Goal: Information Seeking & Learning: Learn about a topic

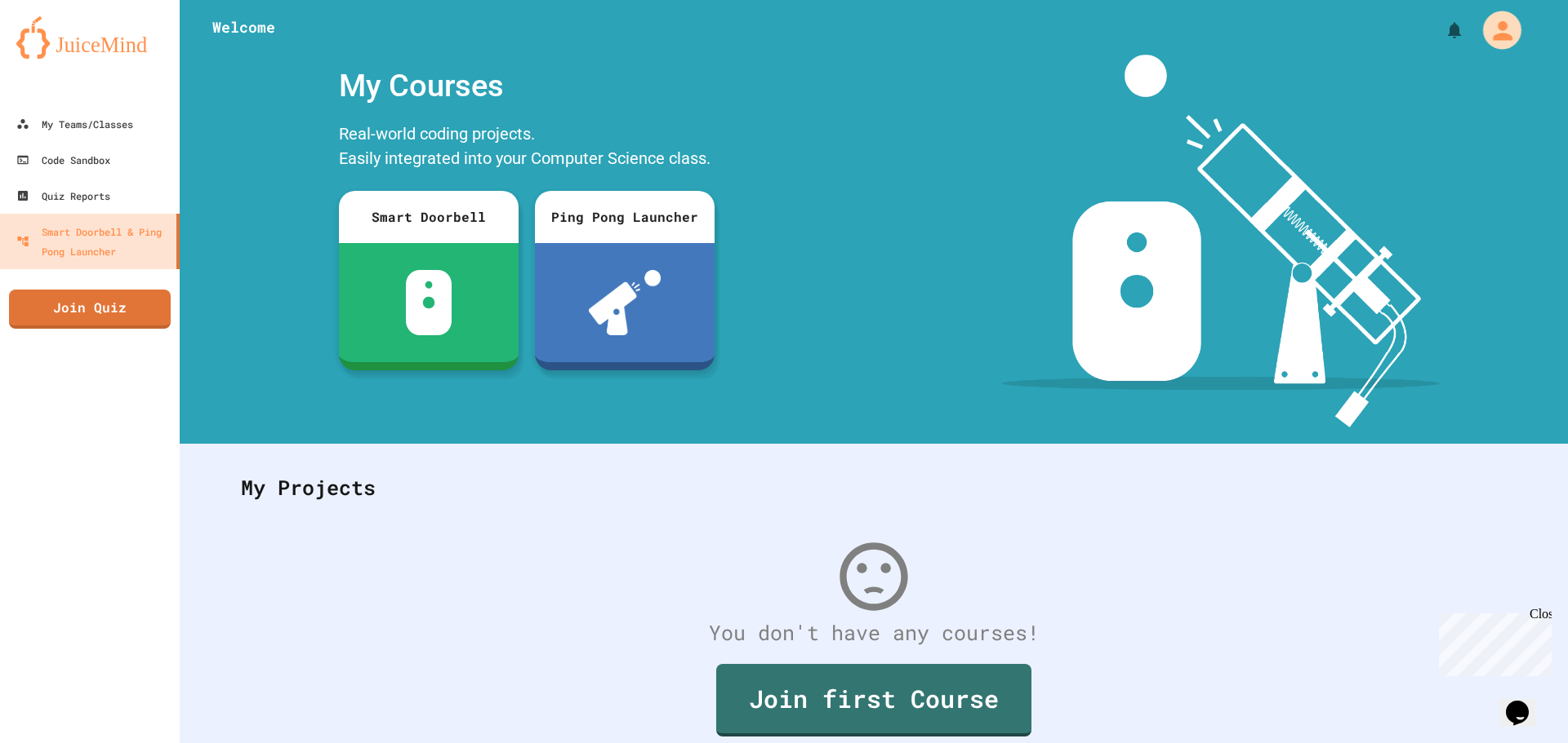
click at [1488, 39] on icon "My Account" at bounding box center [1502, 29] width 29 height 29
drag, startPoint x: 181, startPoint y: 454, endPoint x: 158, endPoint y: 408, distance: 51.4
click at [178, 743] on div at bounding box center [784, 743] width 1568 height 0
click at [61, 129] on div "My Teams/Classes" at bounding box center [74, 124] width 120 height 21
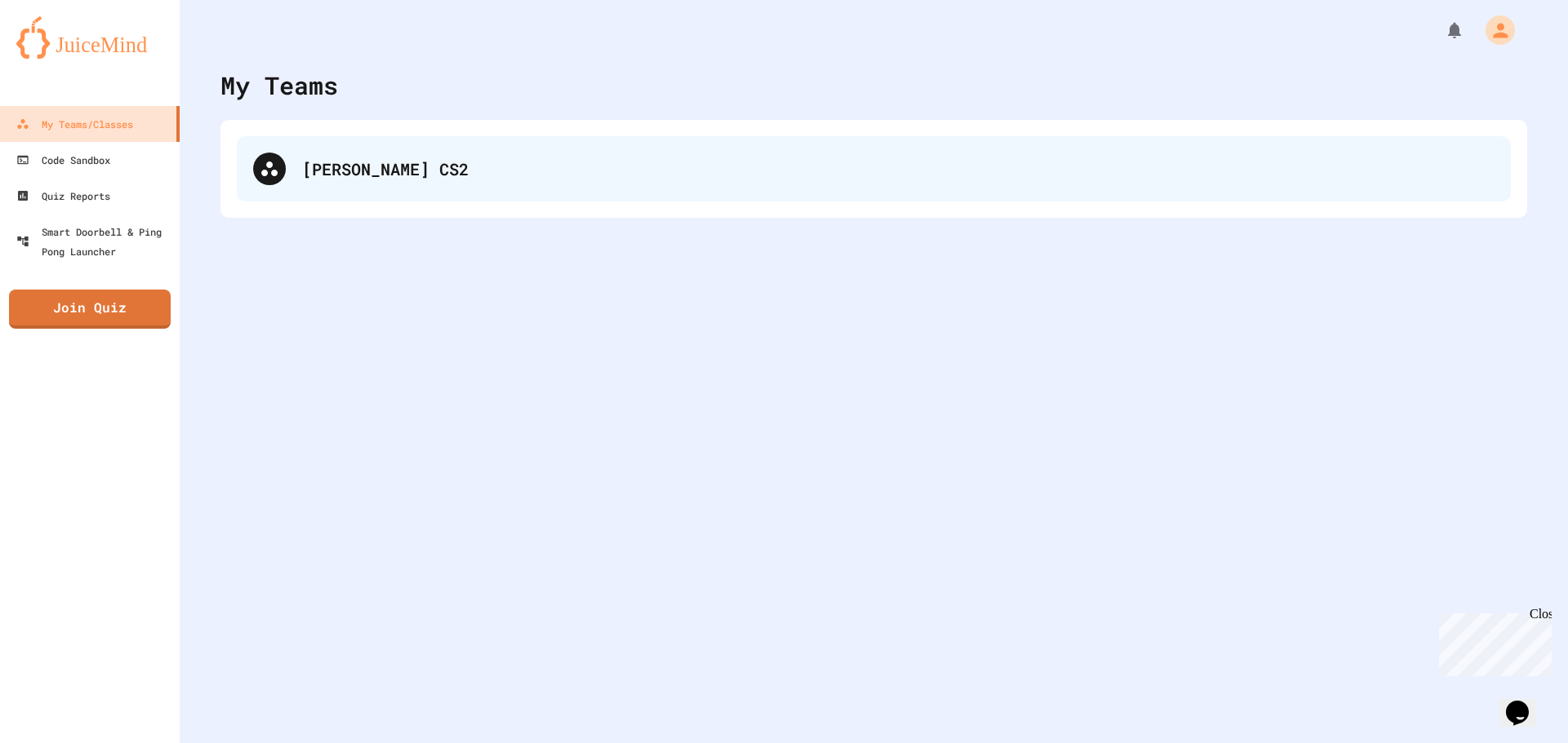
drag, startPoint x: 315, startPoint y: 206, endPoint x: 319, endPoint y: 186, distance: 20.4
click at [315, 203] on div "[PERSON_NAME] CS2" at bounding box center [874, 169] width 1307 height 98
click at [328, 161] on div "[PERSON_NAME] CS2" at bounding box center [899, 169] width 1192 height 24
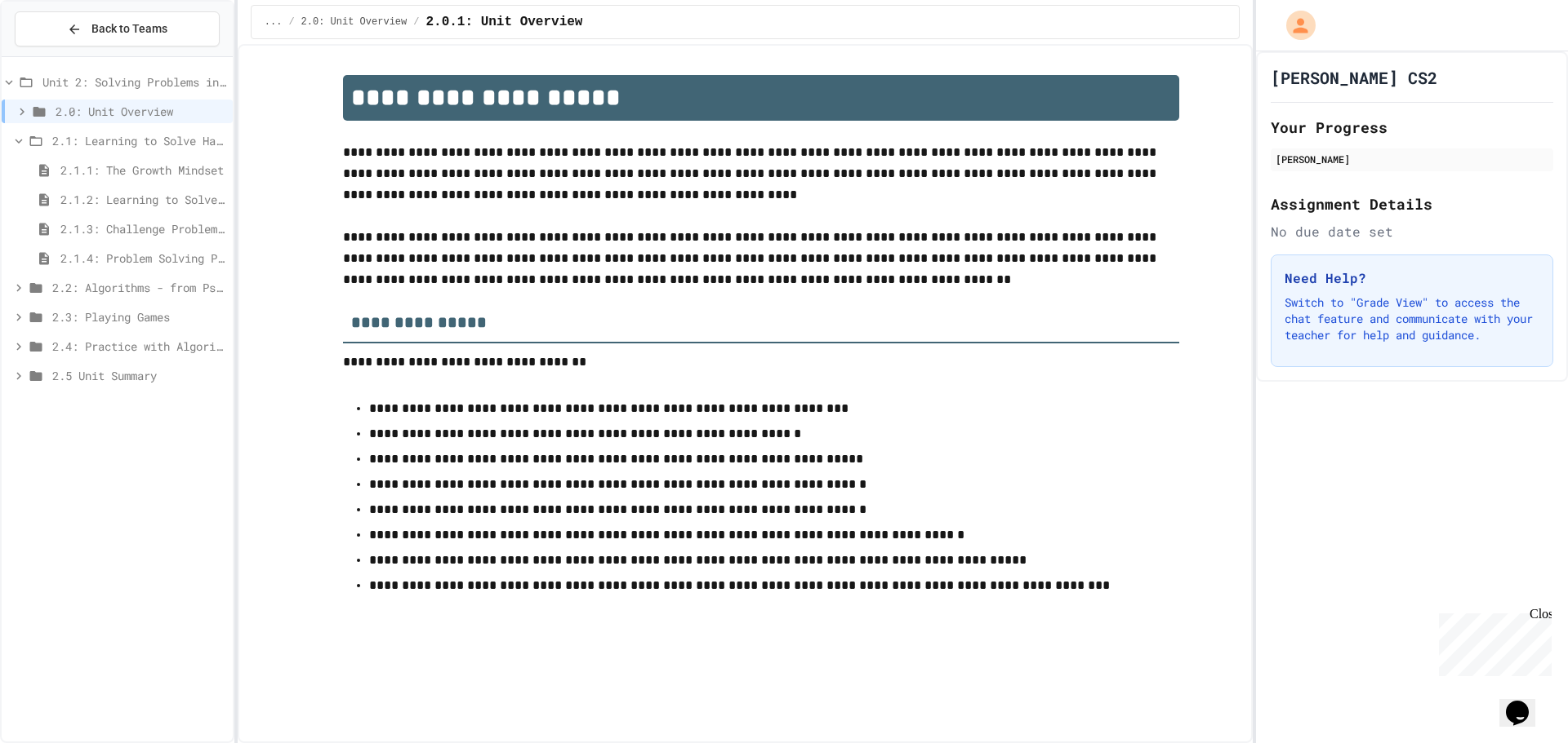
click at [123, 178] on div "2.1.1: The Growth Mindset" at bounding box center [117, 169] width 231 height 24
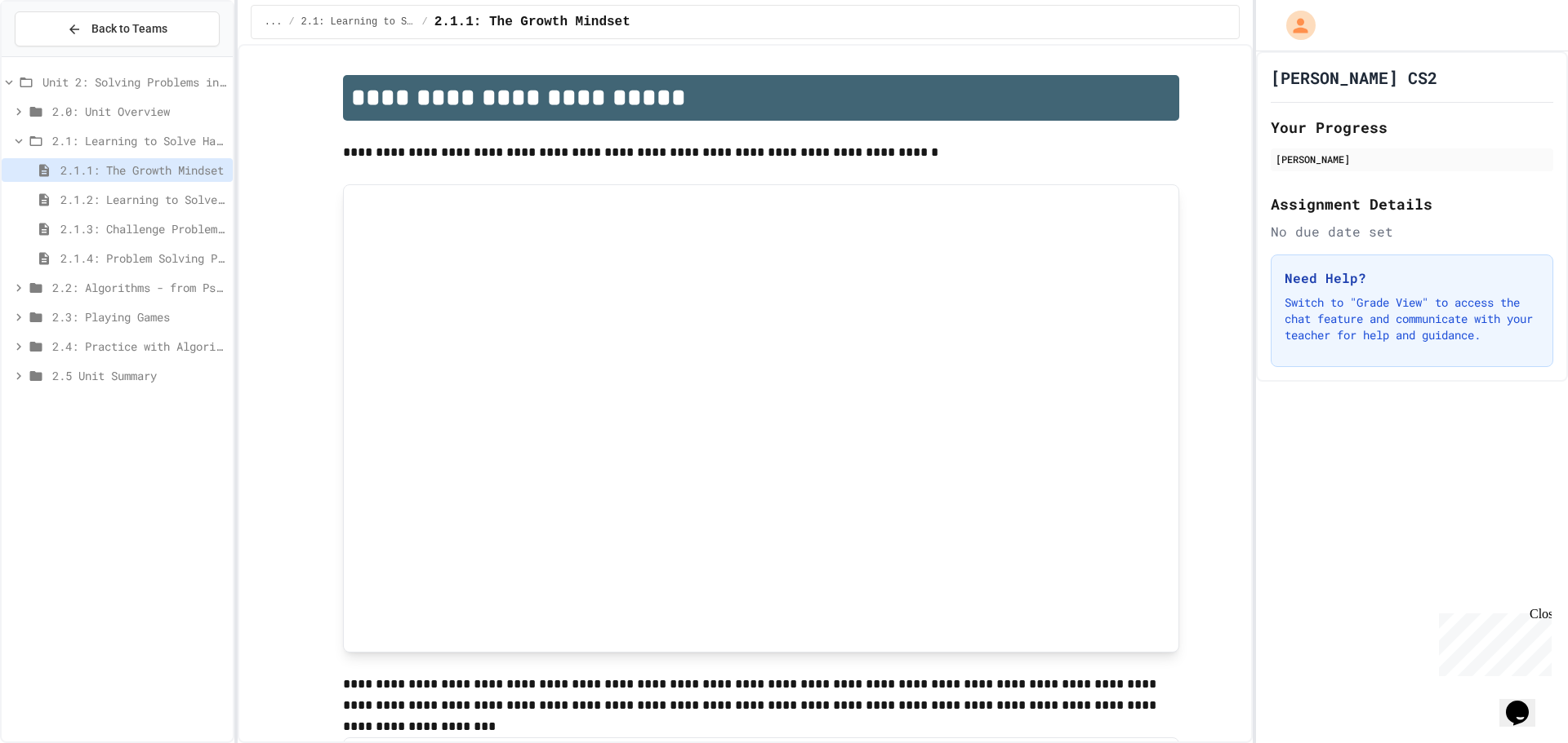
click at [16, 287] on icon at bounding box center [19, 288] width 14 height 14
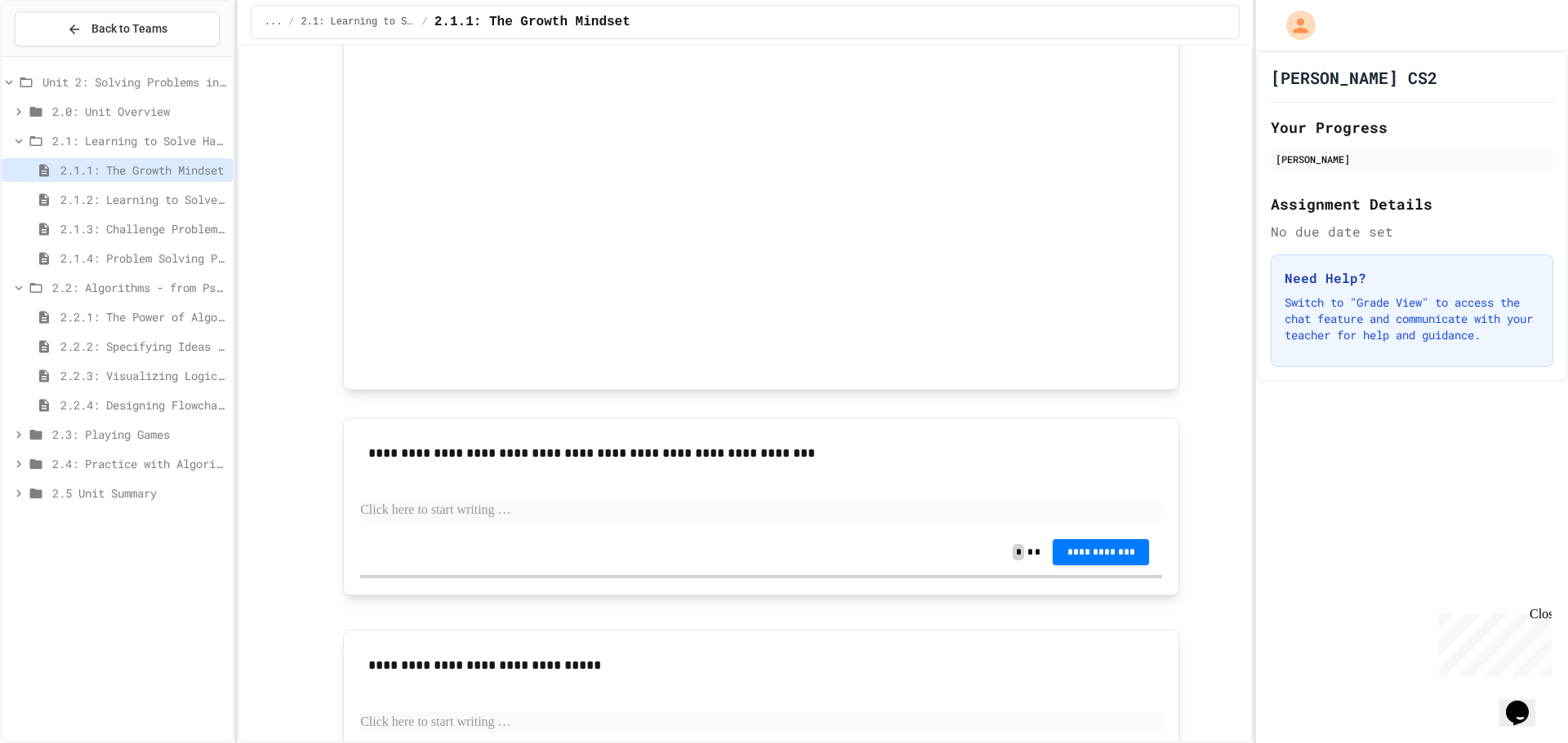
scroll to position [939, 0]
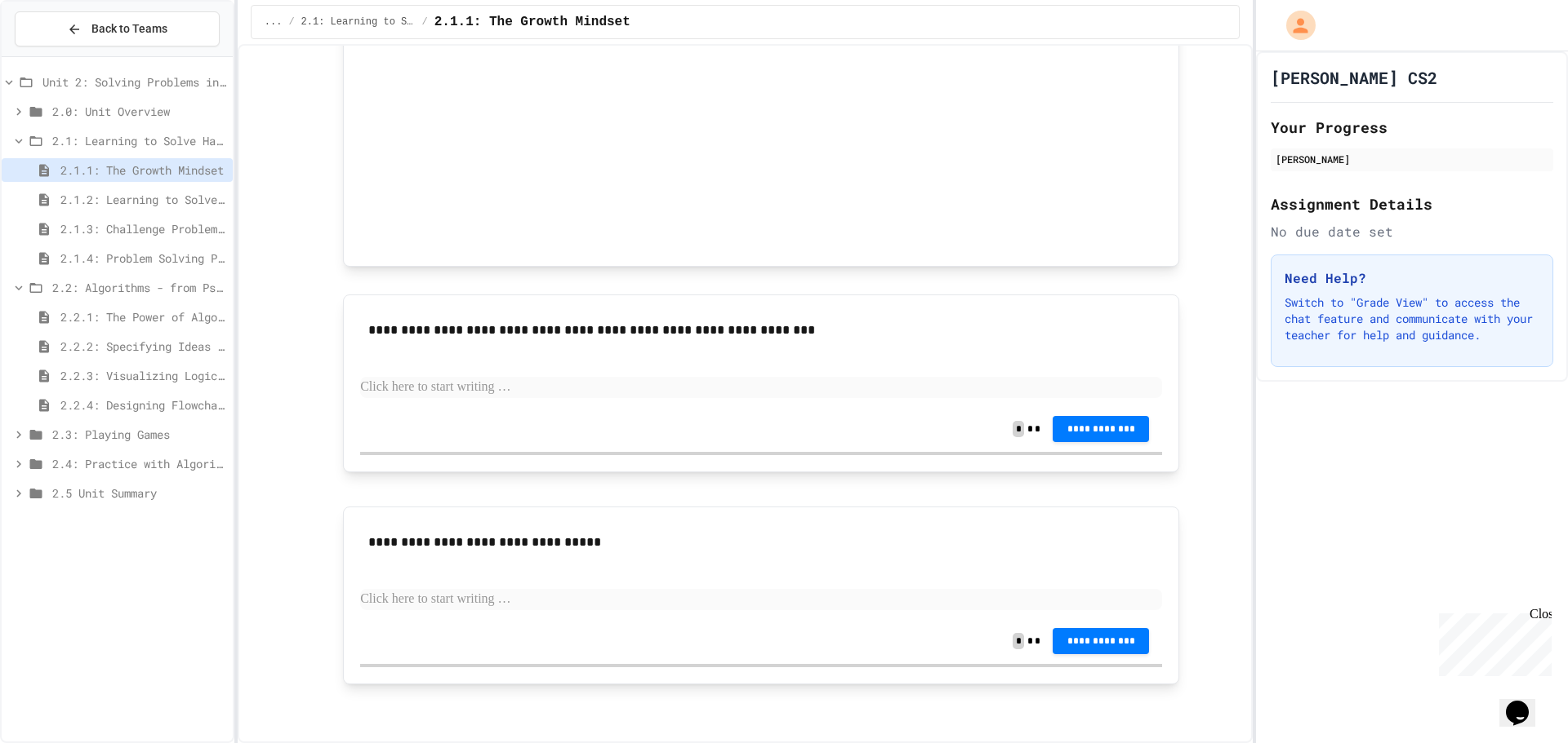
click at [95, 189] on div "2.1.2: Learning to Solve Hard Problems" at bounding box center [117, 199] width 231 height 24
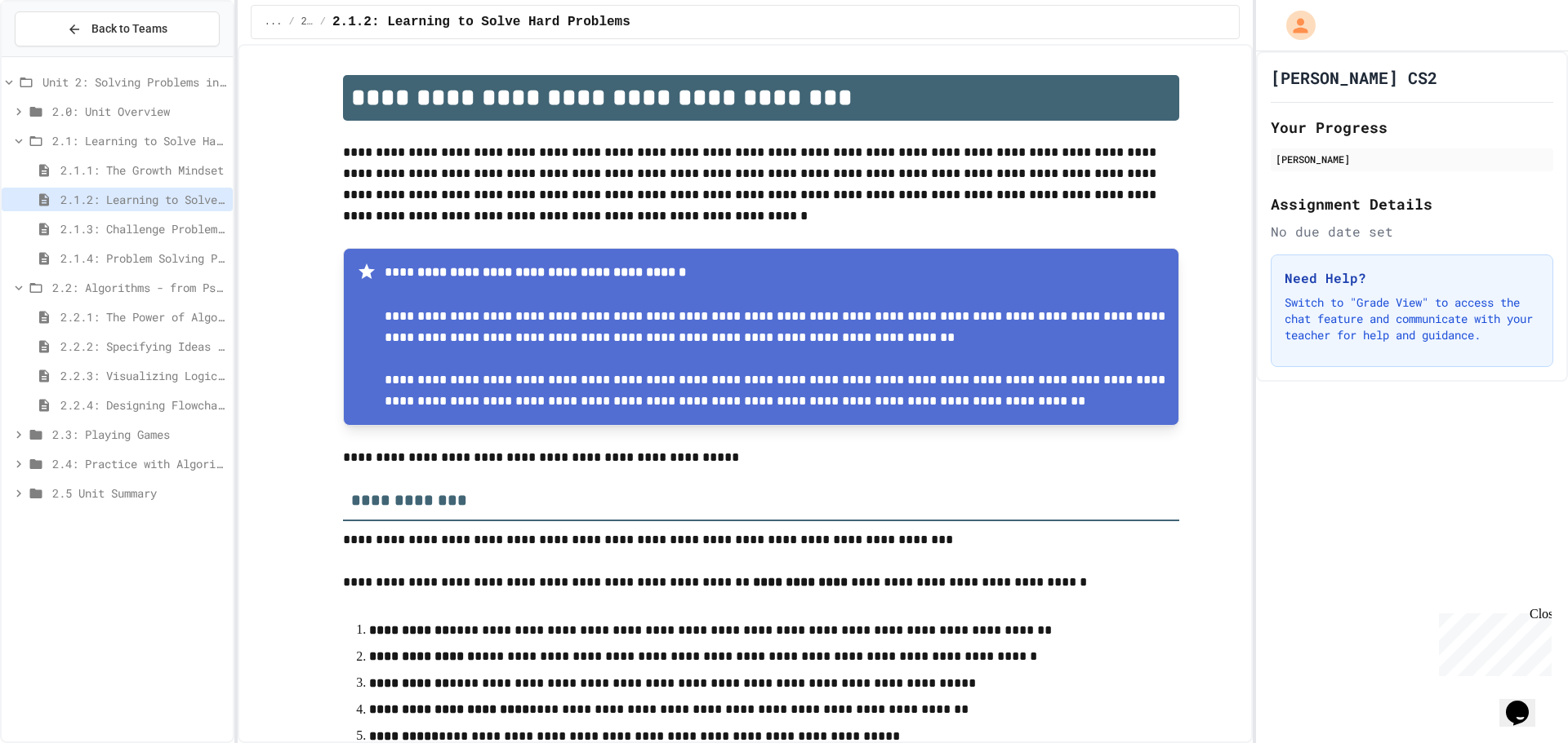
click at [108, 229] on span "2.1.3: Challenge Problem - The Bridge" at bounding box center [144, 228] width 166 height 17
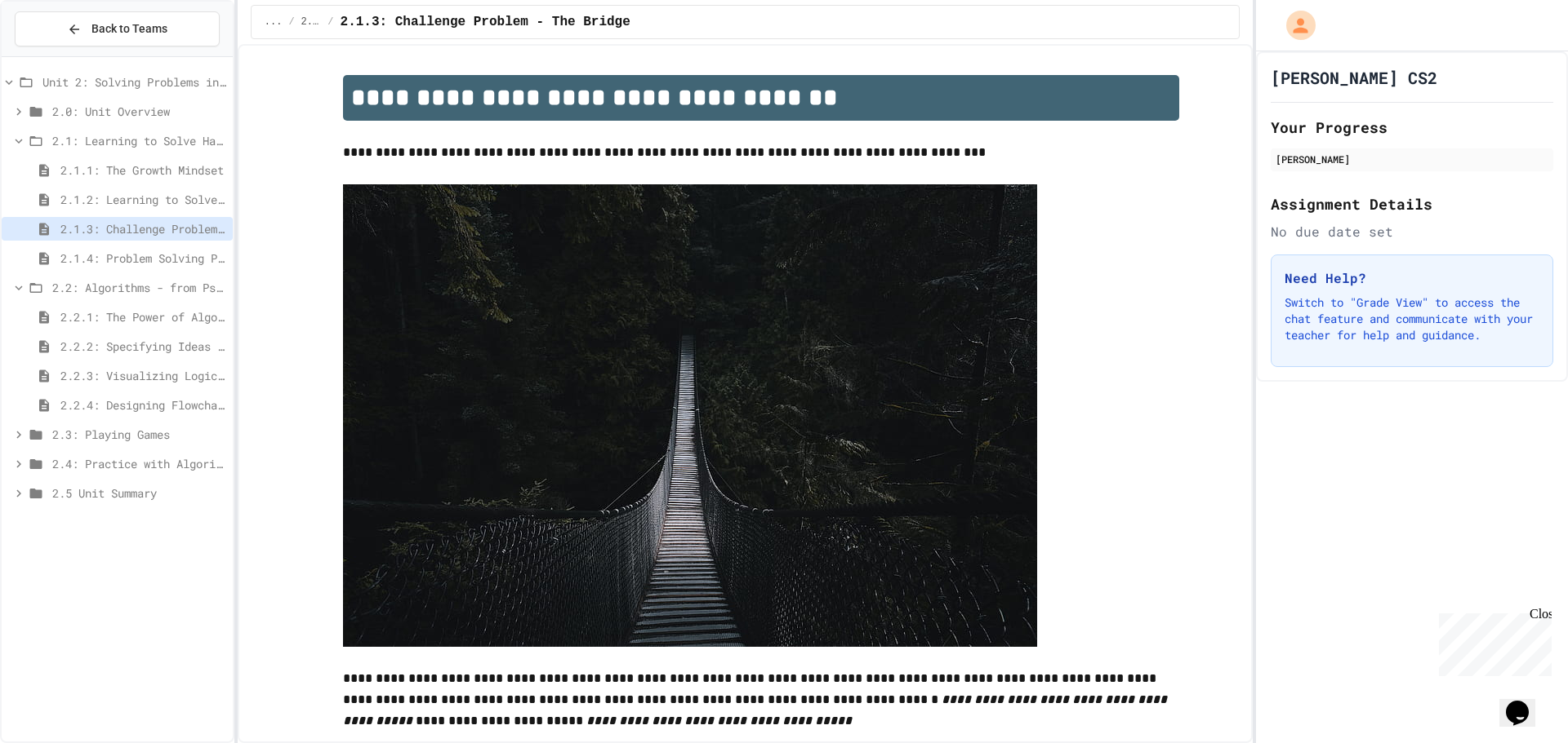
click at [129, 254] on span "2.1.4: Problem Solving Practice" at bounding box center [144, 258] width 166 height 17
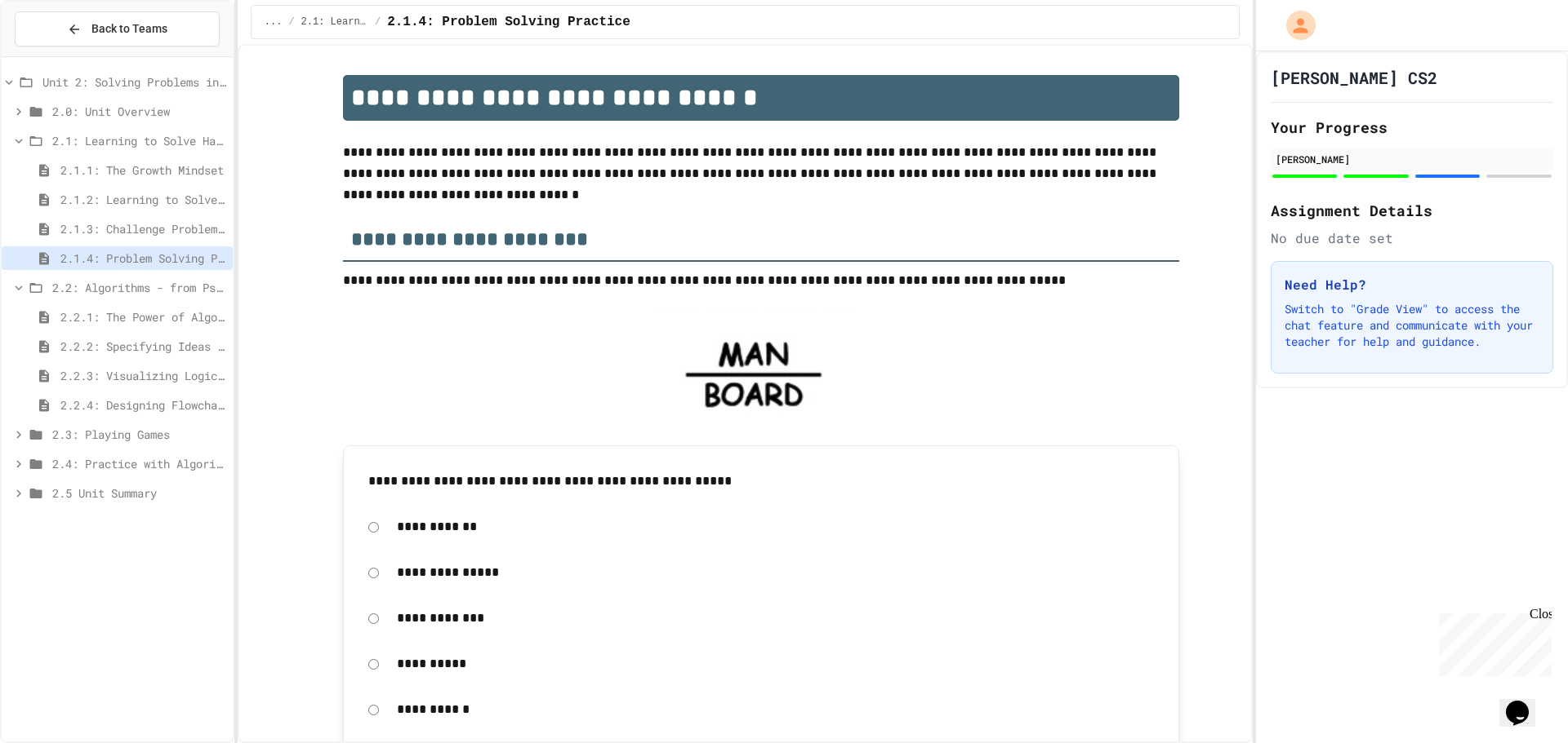
click at [134, 290] on span "2.2: Algorithms - from Pseudocode to Flowcharts" at bounding box center [139, 287] width 174 height 17
click at [150, 310] on span "2.2.1: The Power of Algorithms" at bounding box center [144, 317] width 166 height 17
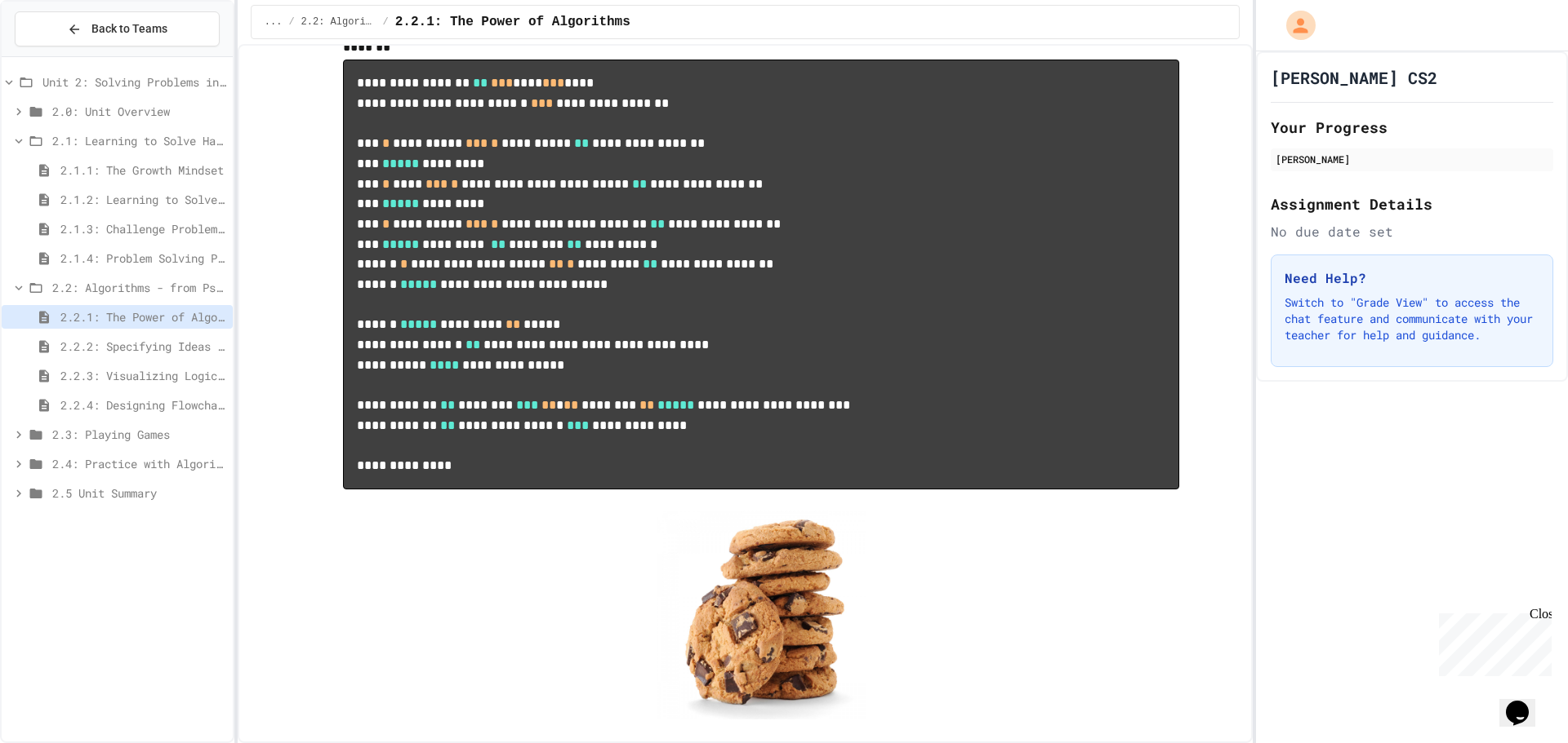
click at [163, 402] on span "2.2.4: Designing Flowcharts" at bounding box center [144, 405] width 166 height 17
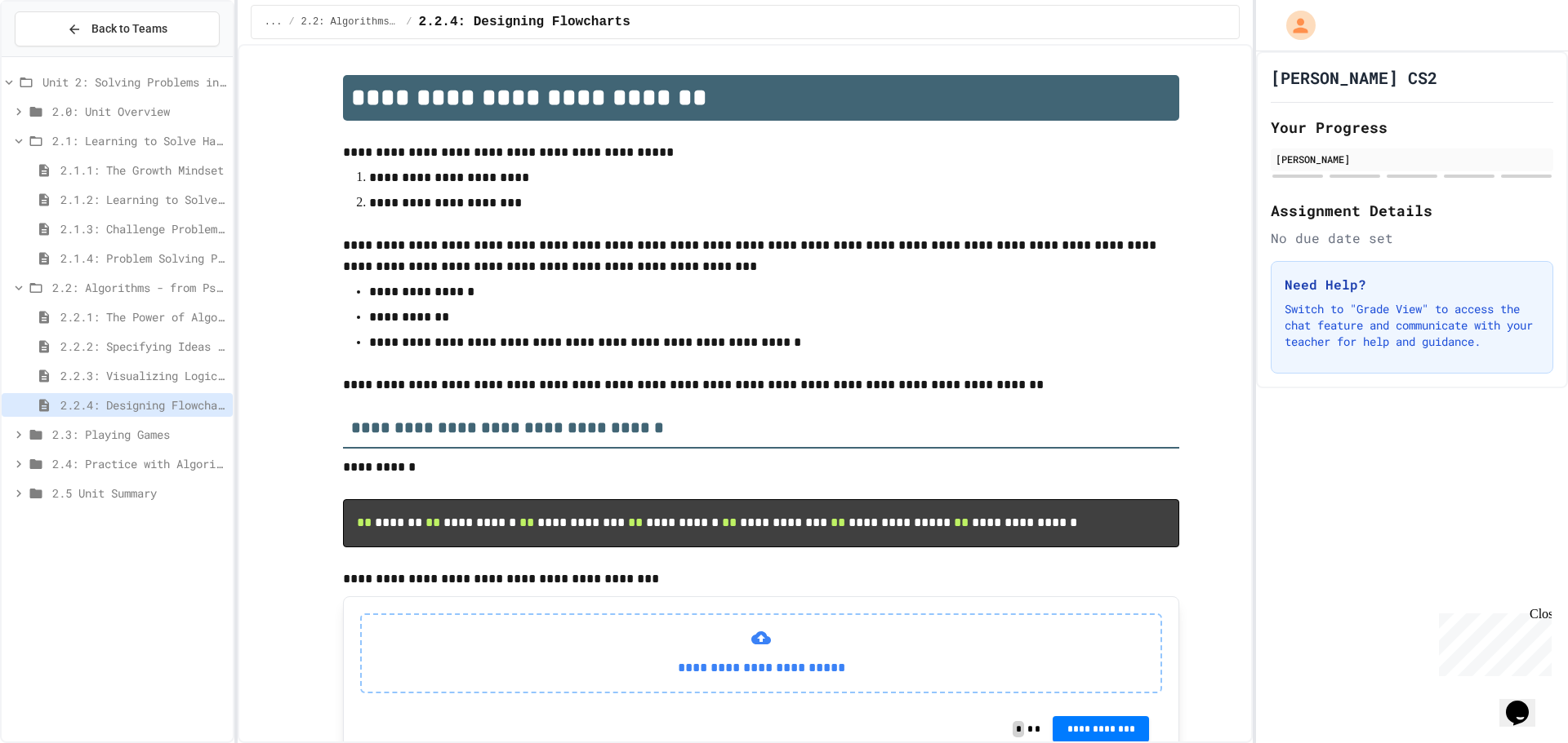
click at [163, 402] on span "2.2.4: Designing Flowcharts" at bounding box center [144, 405] width 166 height 17
click at [41, 400] on icon at bounding box center [44, 405] width 10 height 12
drag, startPoint x: 46, startPoint y: 448, endPoint x: 44, endPoint y: 464, distance: 16.1
click at [46, 454] on div "Unit 2: Solving Problems in Computer Science 2.0: Unit Overview 2.1: Learning t…" at bounding box center [117, 290] width 231 height 454
drag, startPoint x: 7, startPoint y: 421, endPoint x: 1, endPoint y: 409, distance: 13.4
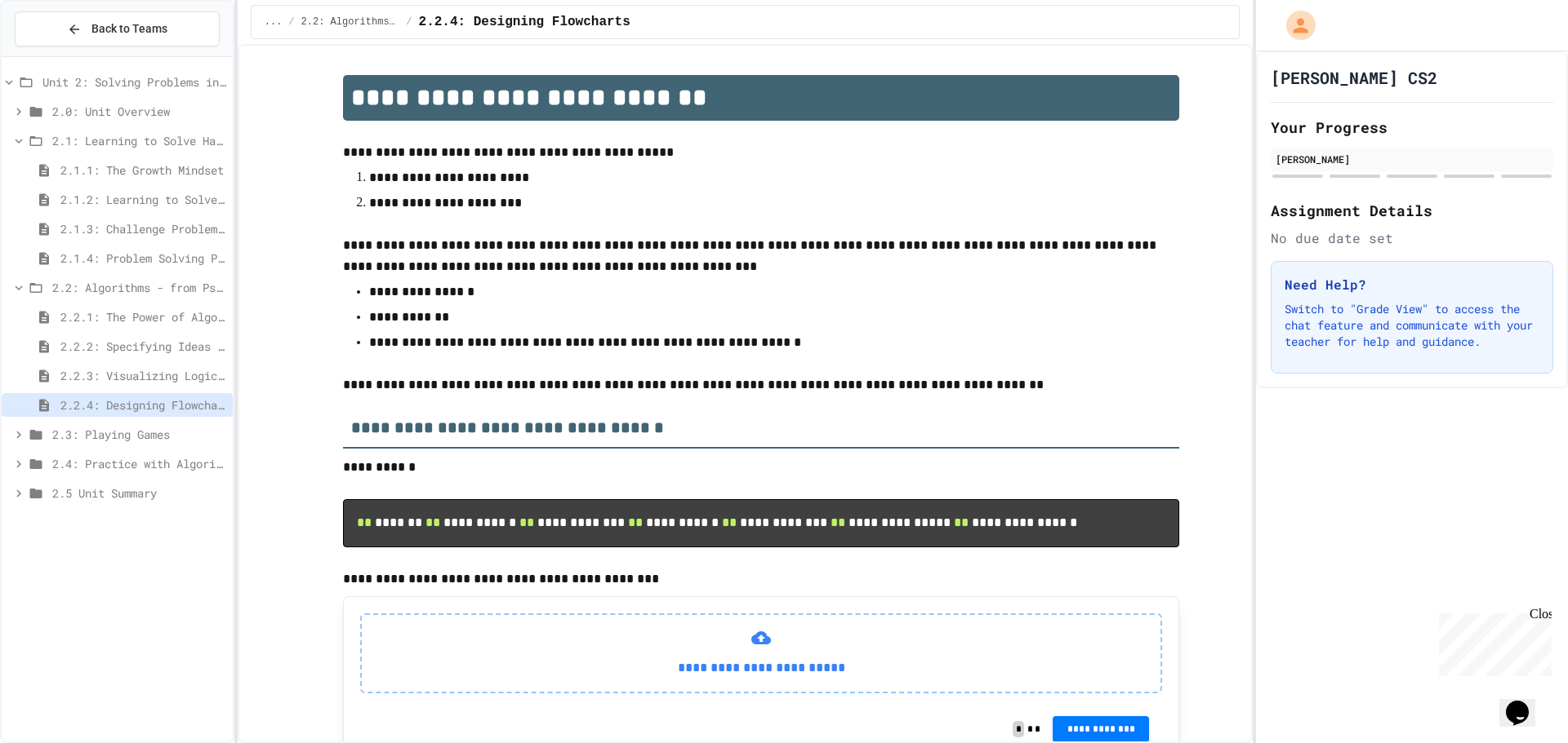
click at [4, 417] on div "2.2.4: Designing Flowcharts" at bounding box center [117, 408] width 231 height 29
click at [1, 406] on div "Back to Teams Unit 2: Solving Problems in Computer Science 2.0: Unit Overview 2…" at bounding box center [117, 371] width 235 height 743
click at [16, 458] on icon at bounding box center [19, 464] width 14 height 14
click at [108, 484] on div "2.4.1: Algorithm Practice Exercises" at bounding box center [117, 493] width 231 height 24
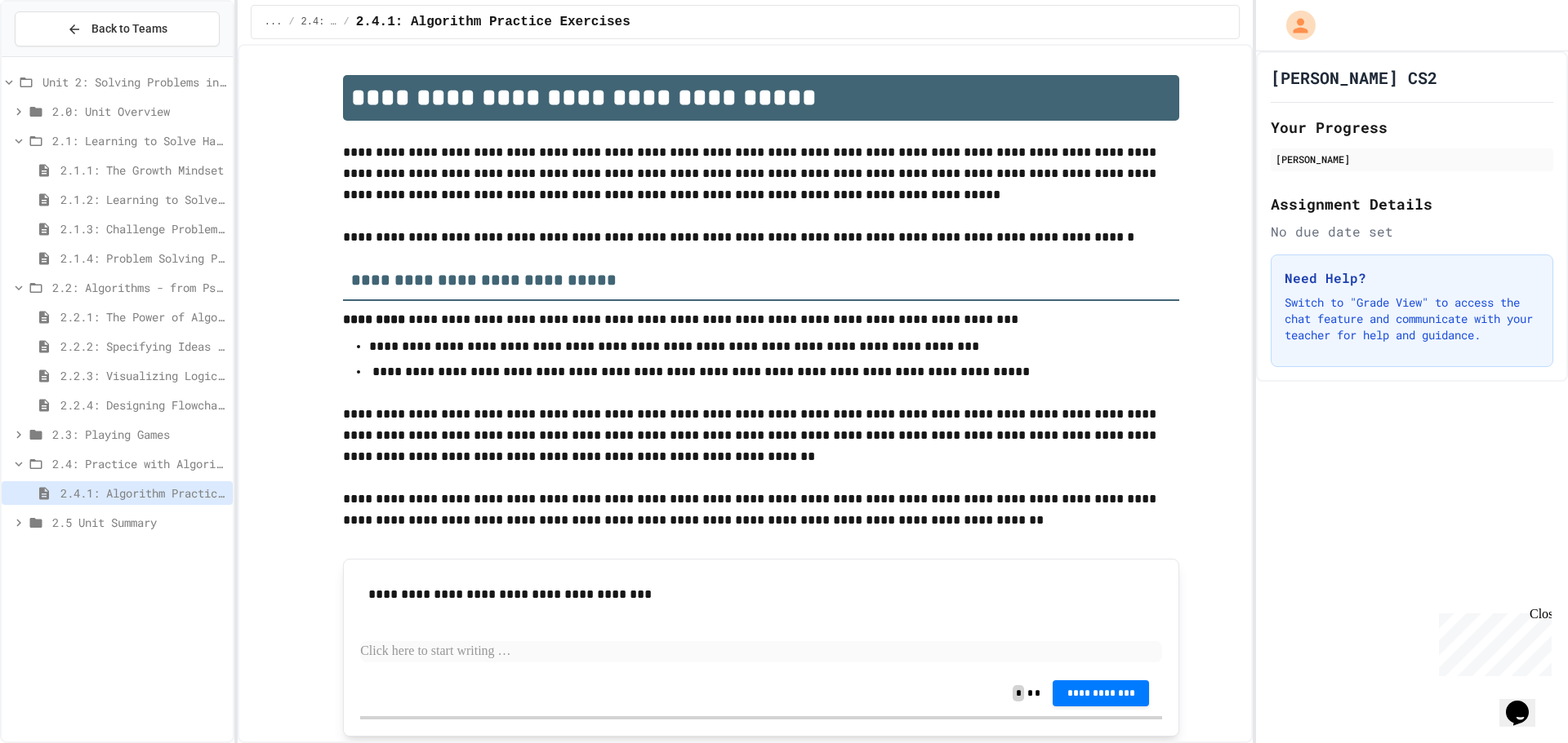
click at [144, 258] on span "2.1.4: Problem Solving Practice" at bounding box center [144, 258] width 166 height 17
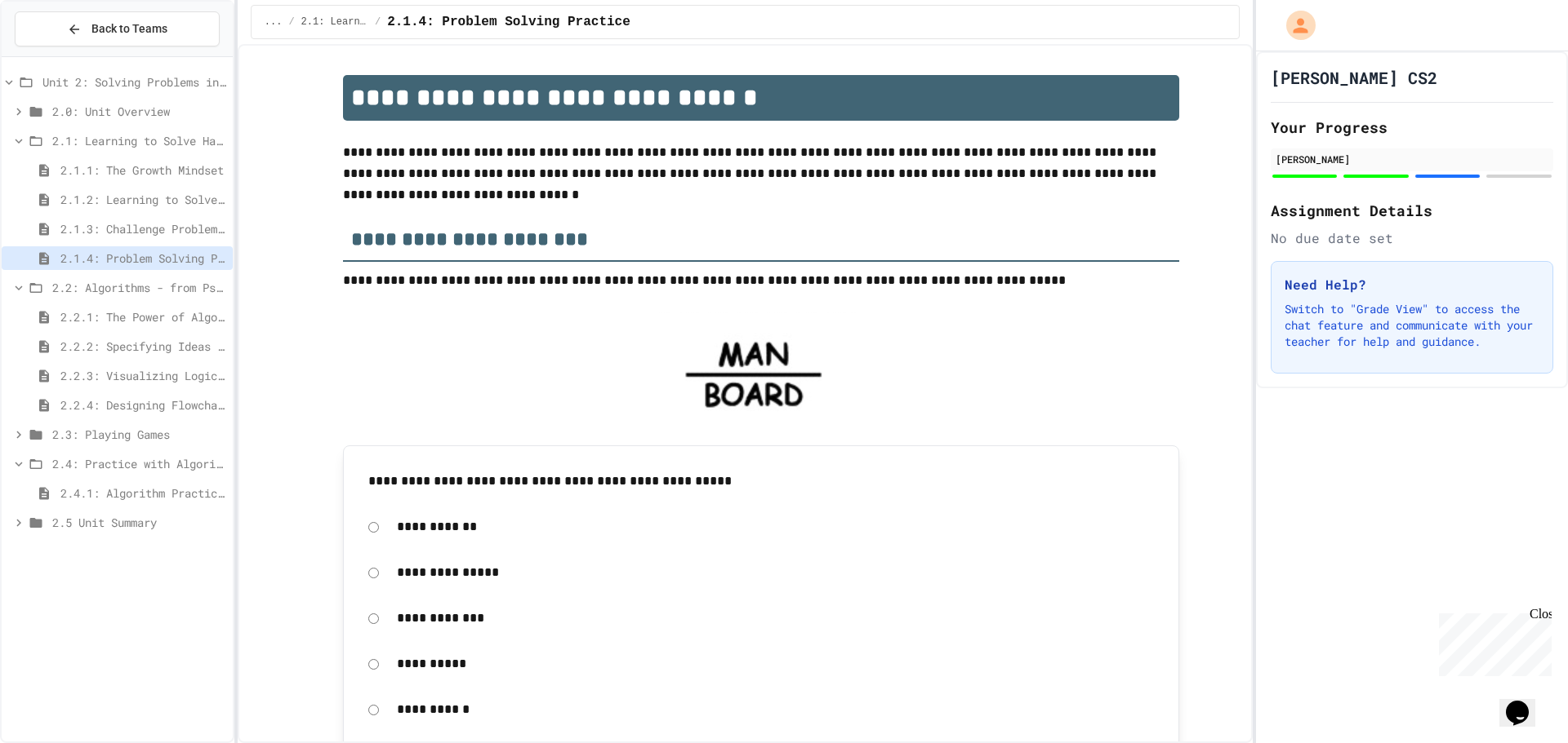
click at [110, 394] on div "2.2.4: Designing Flowcharts" at bounding box center [117, 405] width 231 height 24
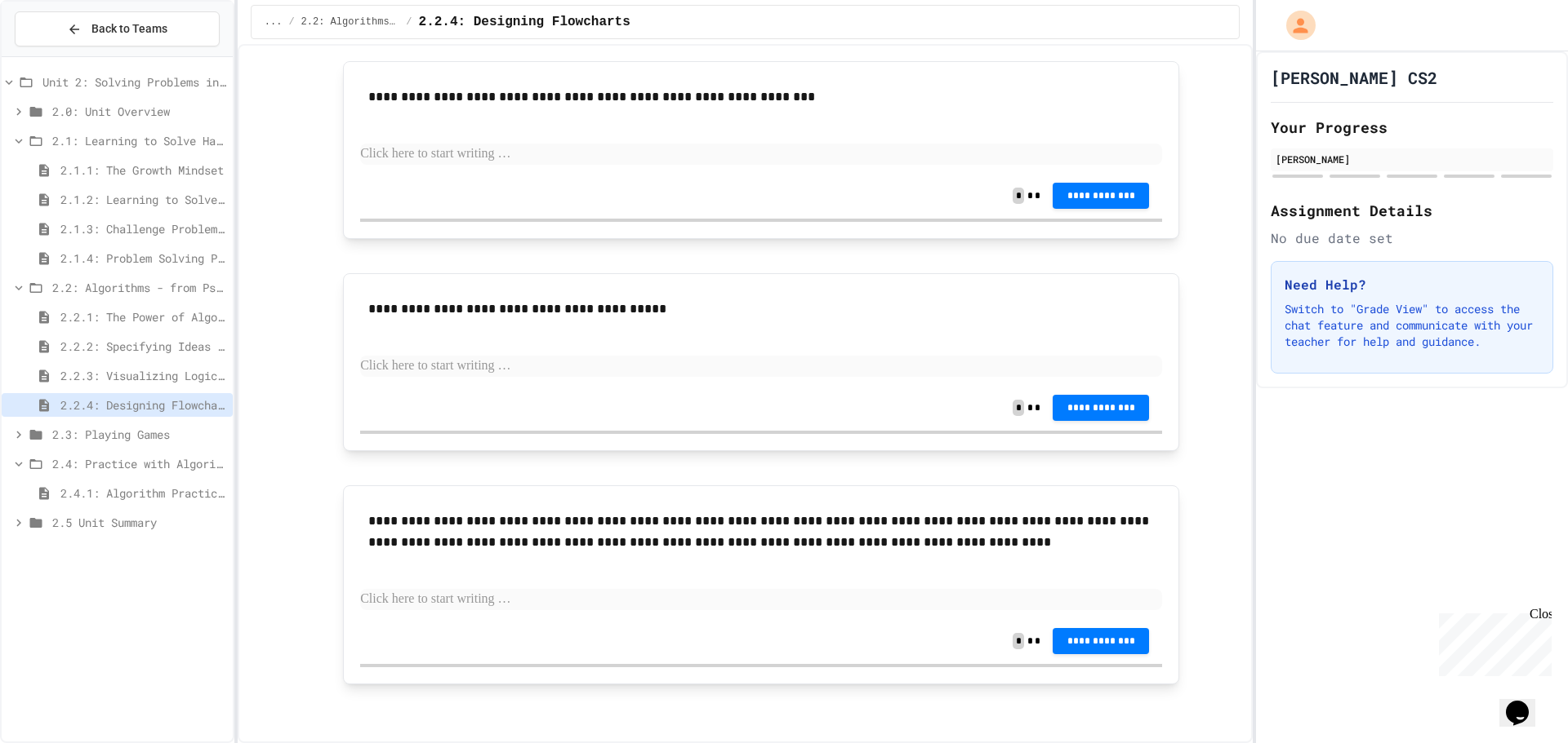
scroll to position [2018, 0]
click at [150, 486] on span "2.4.1: Algorithm Practice Exercises" at bounding box center [144, 492] width 166 height 17
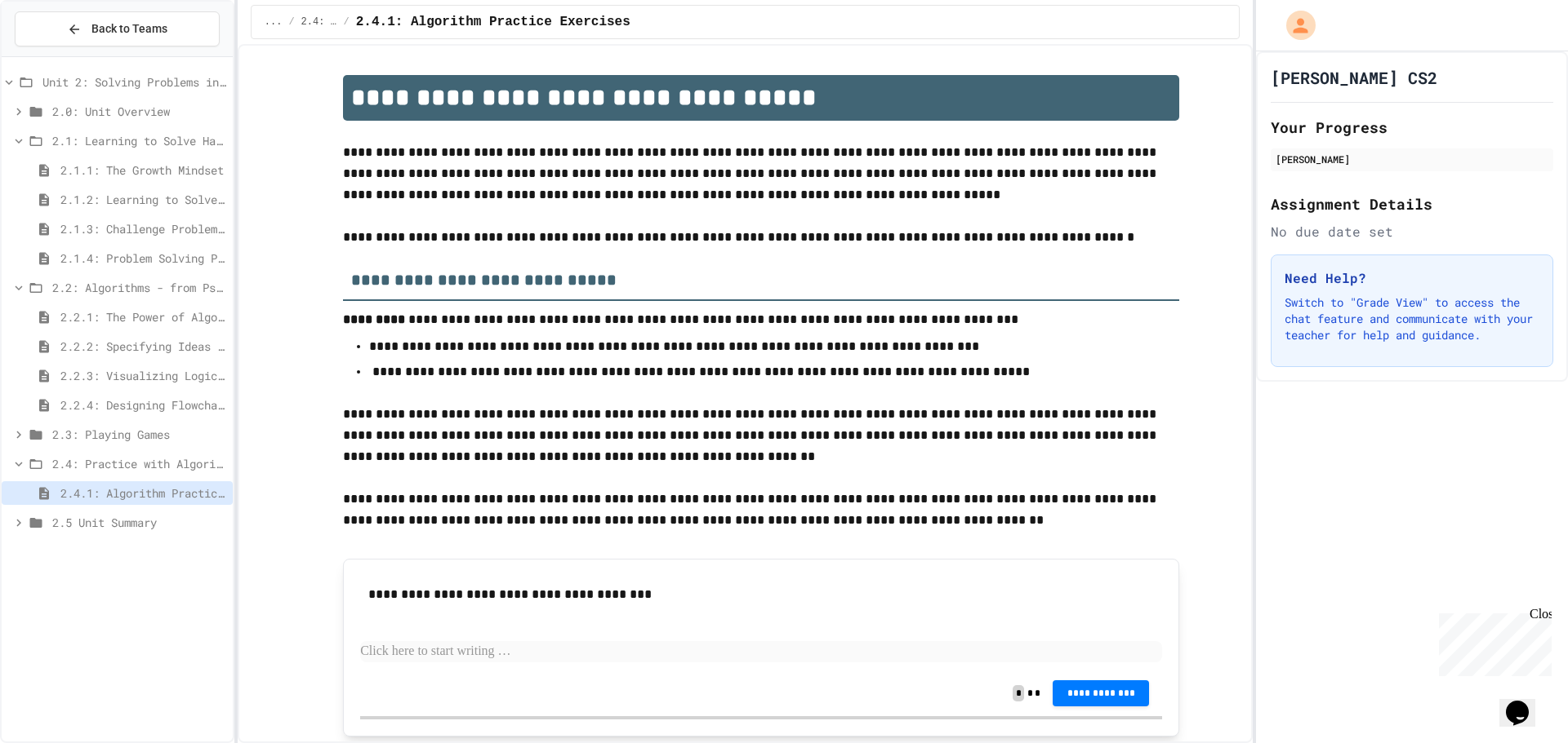
click at [16, 136] on icon at bounding box center [19, 141] width 14 height 14
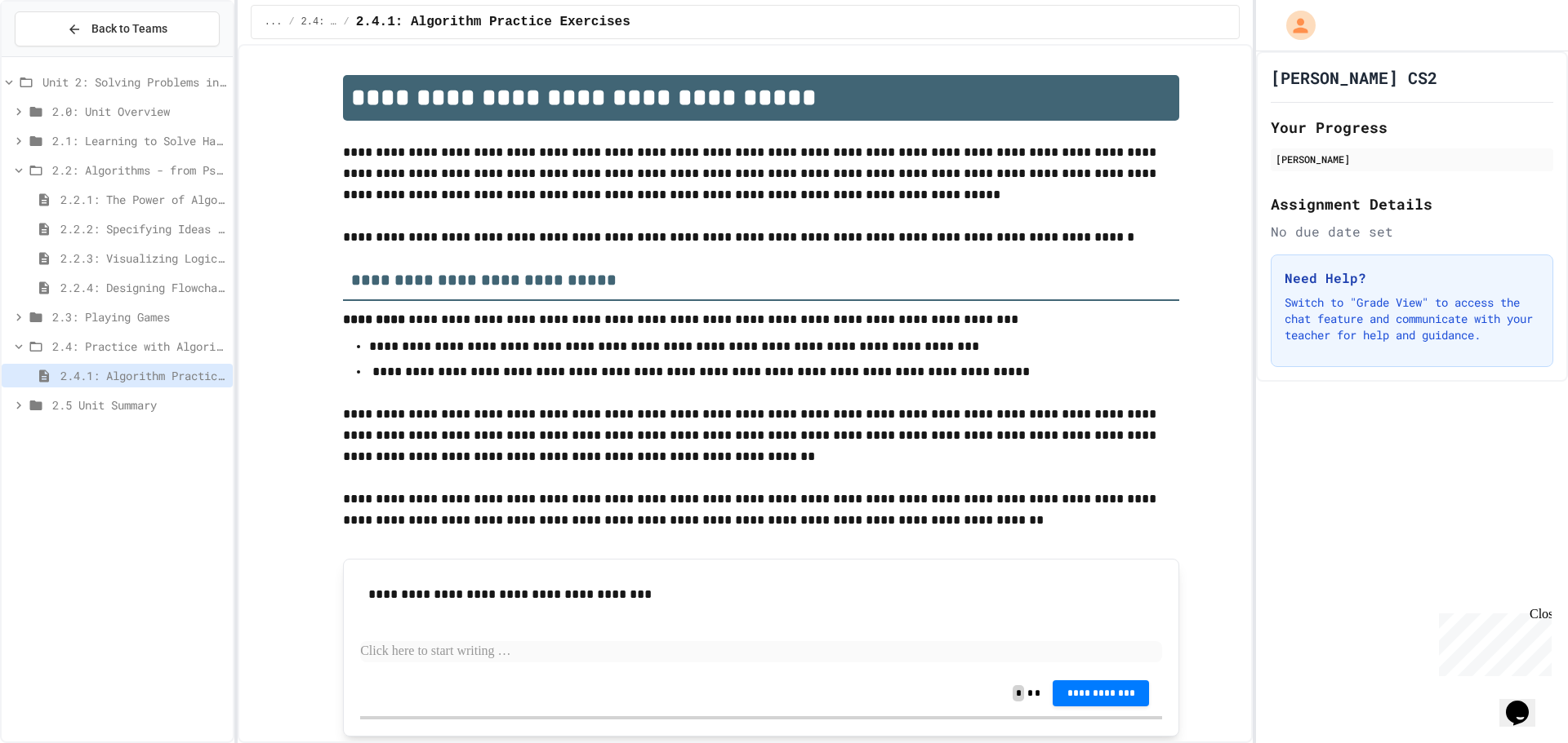
click at [17, 175] on icon at bounding box center [19, 170] width 14 height 14
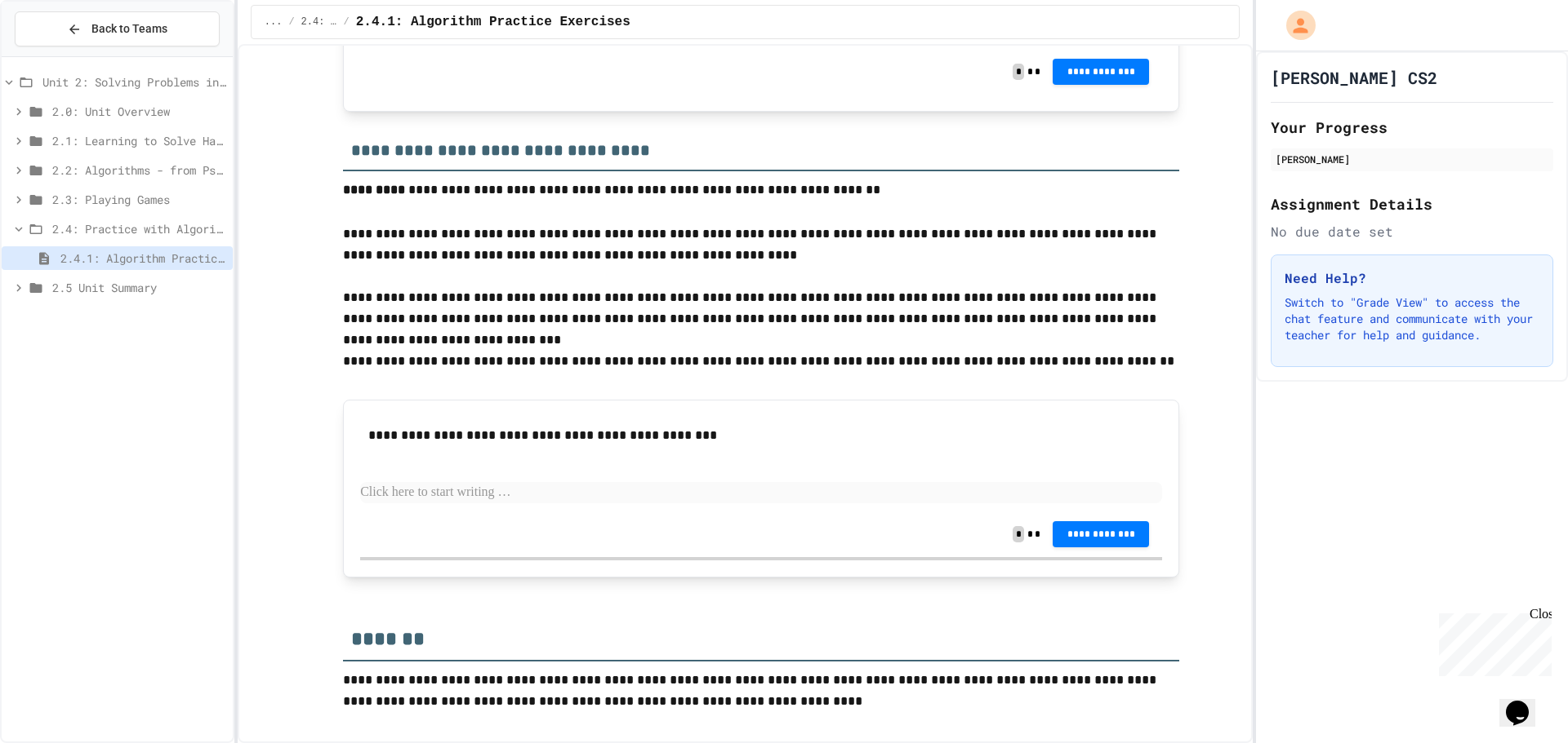
scroll to position [2020, 0]
